Goal: Complete application form

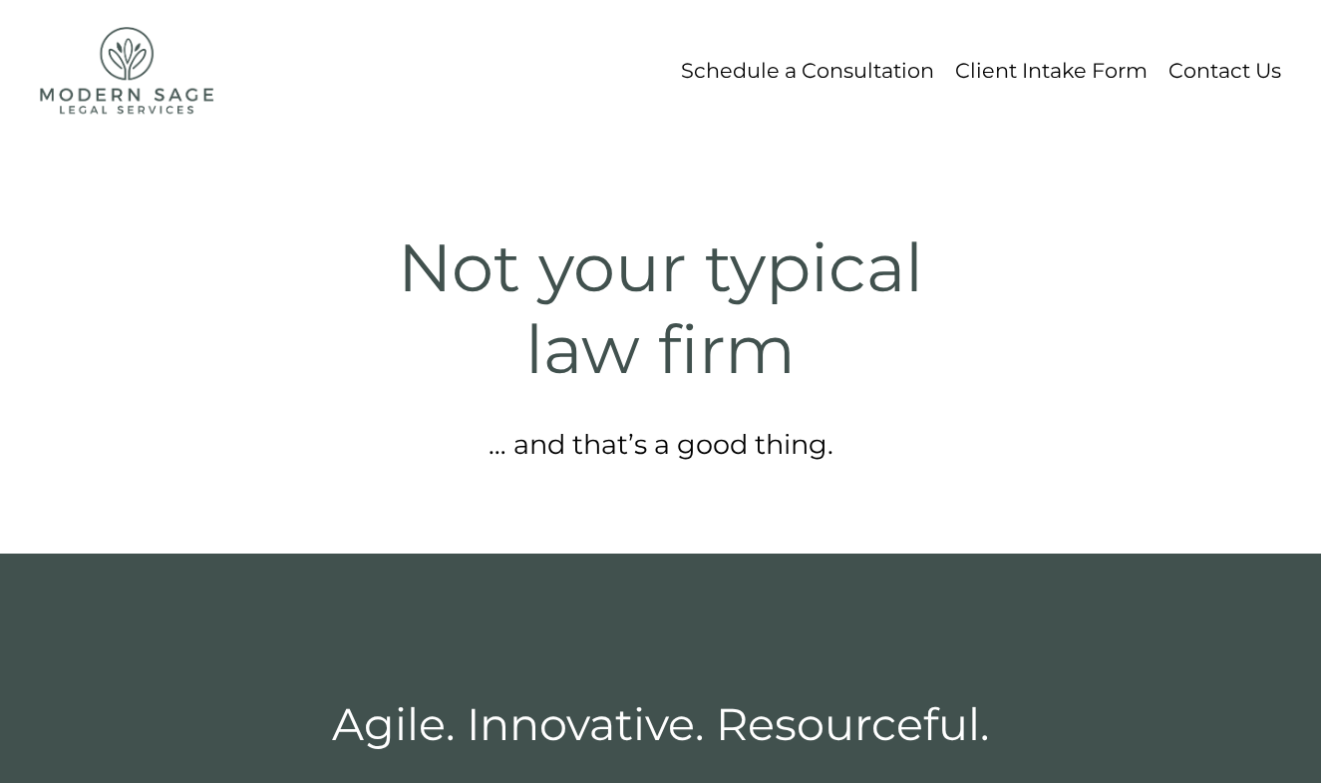
click at [1057, 77] on link "Client Intake Form" at bounding box center [1051, 70] width 192 height 37
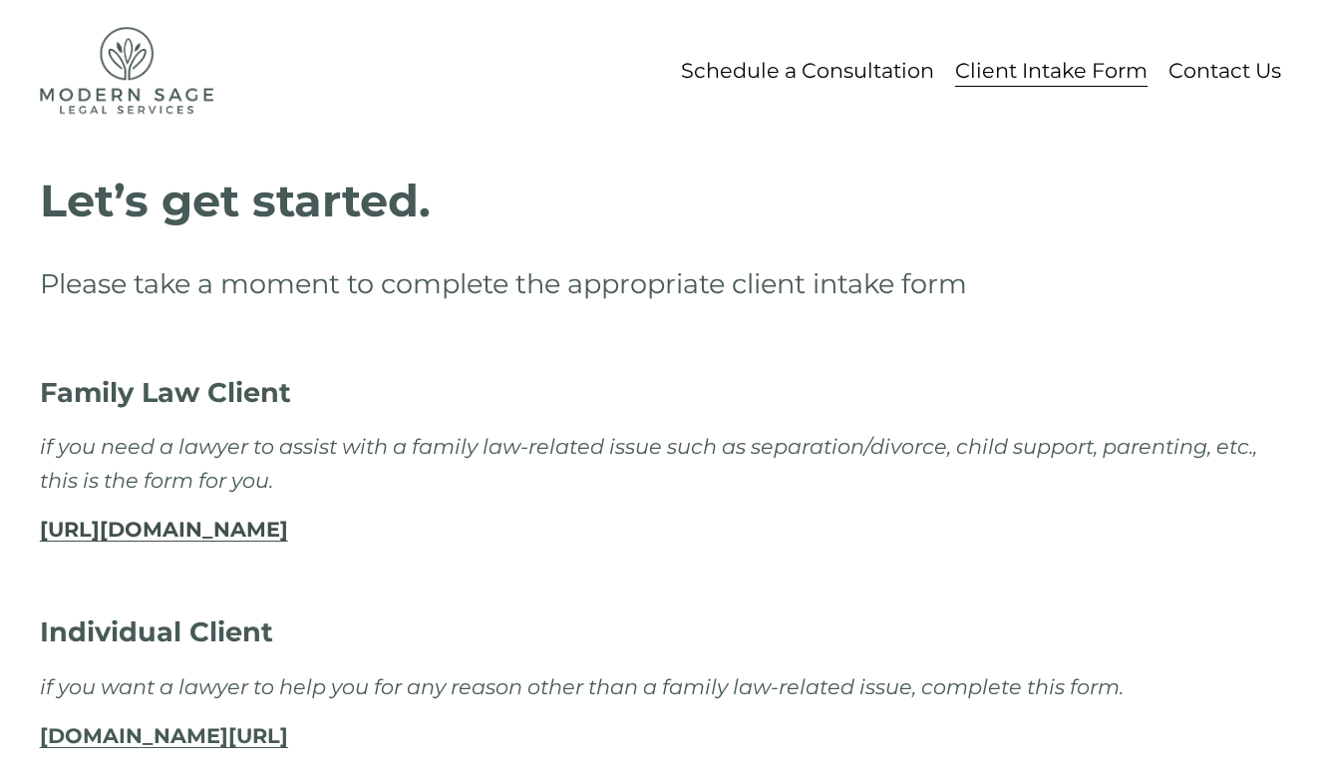
scroll to position [78, 0]
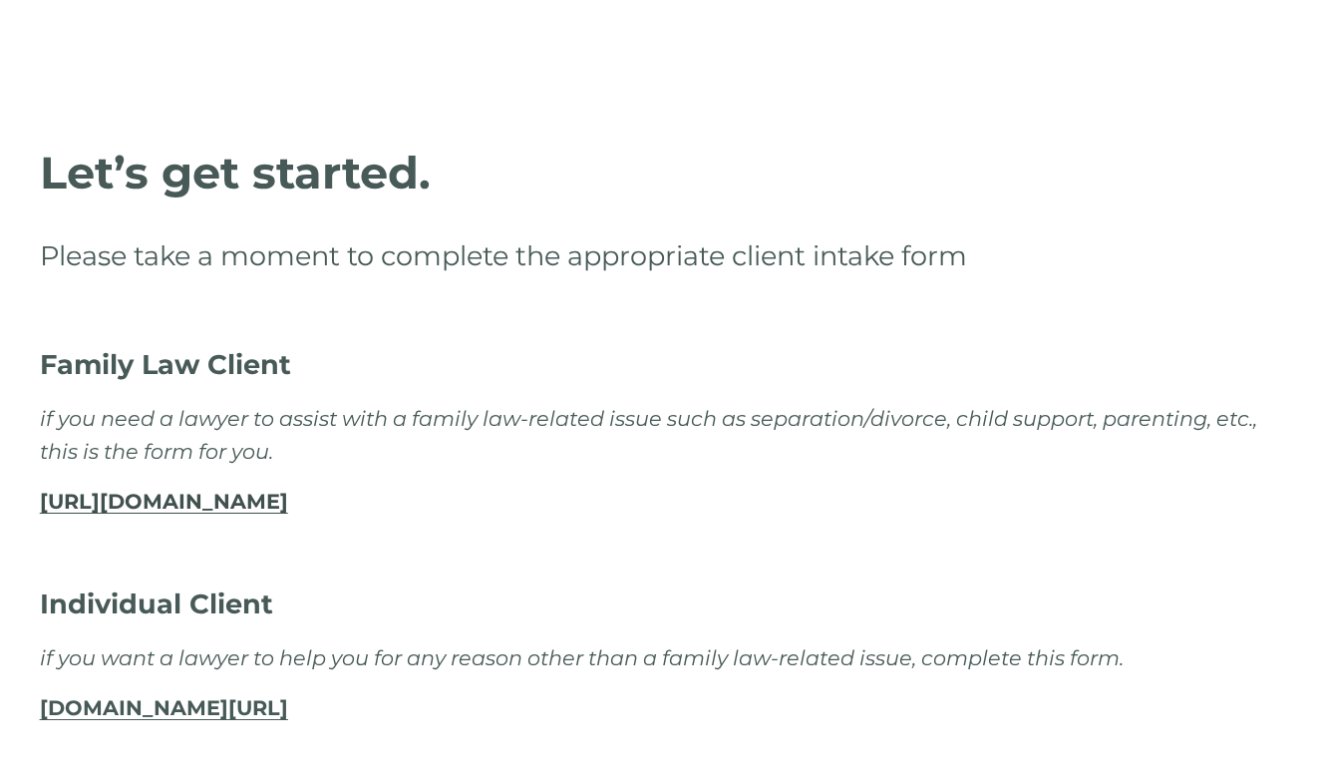
click at [288, 501] on strong "http://modernsagelegal.com/family-intake" at bounding box center [164, 501] width 248 height 25
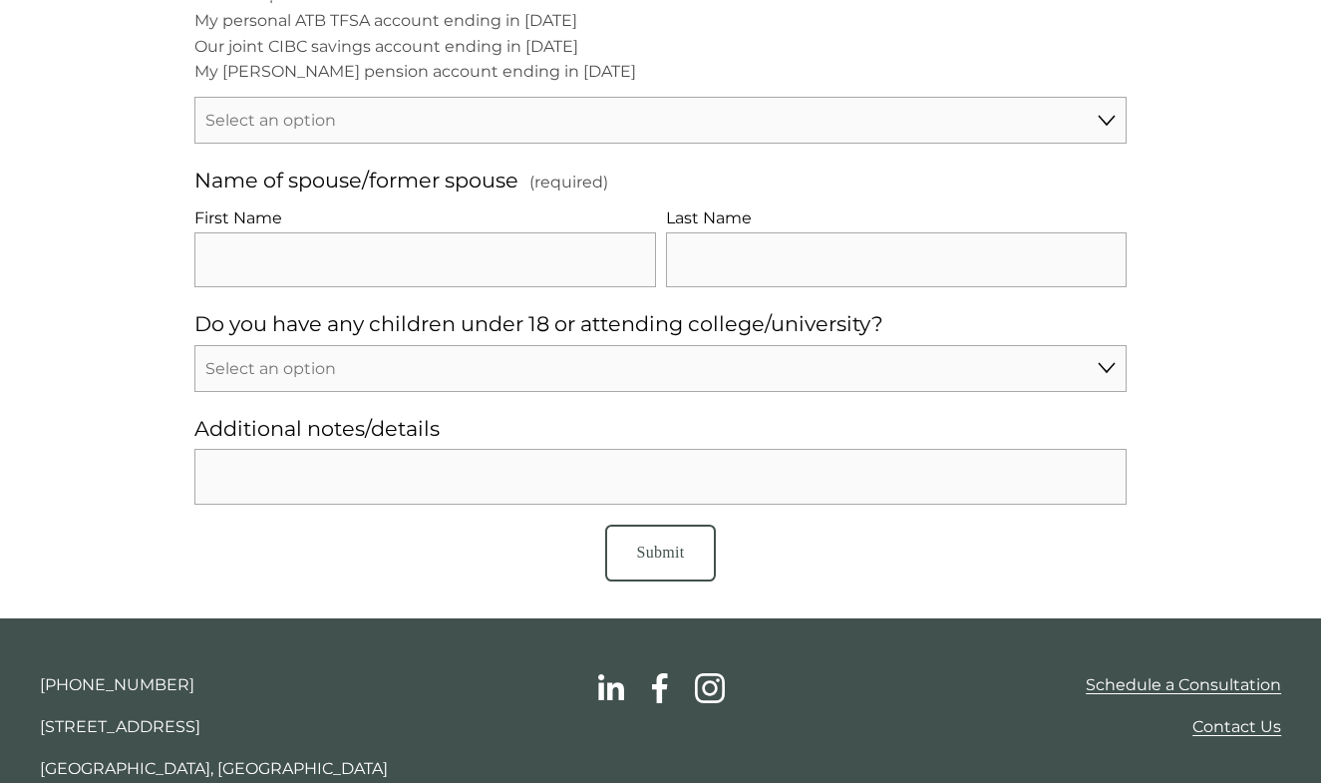
scroll to position [1665, 0]
